Goal: Task Accomplishment & Management: Manage account settings

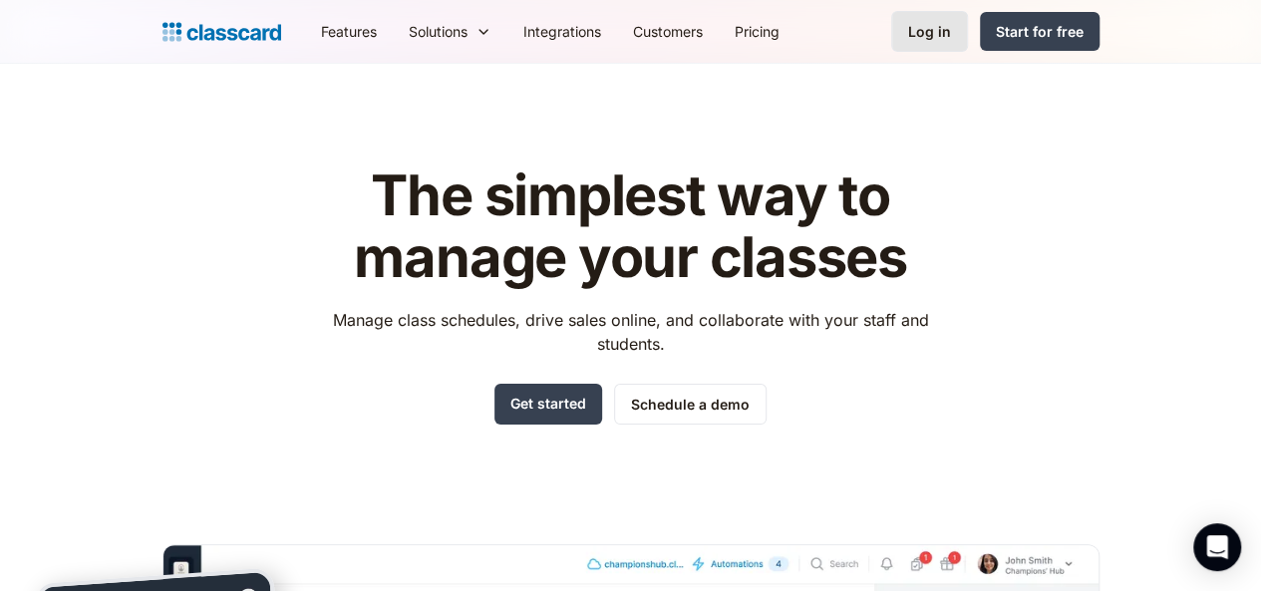
click at [951, 28] on div "Log in" at bounding box center [929, 31] width 43 height 21
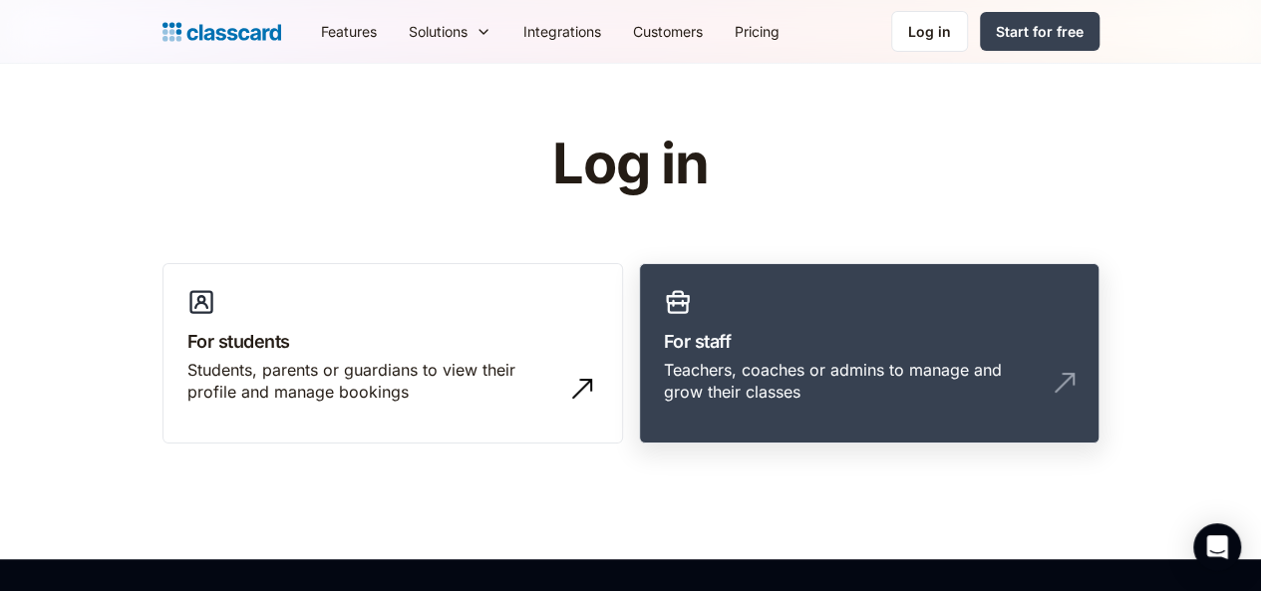
click at [774, 339] on h3 "For staff" at bounding box center [869, 341] width 411 height 27
click at [967, 380] on div "Teachers, coaches or admins to manage and grow their classes" at bounding box center [849, 381] width 371 height 45
